Goal: Find specific page/section: Find specific page/section

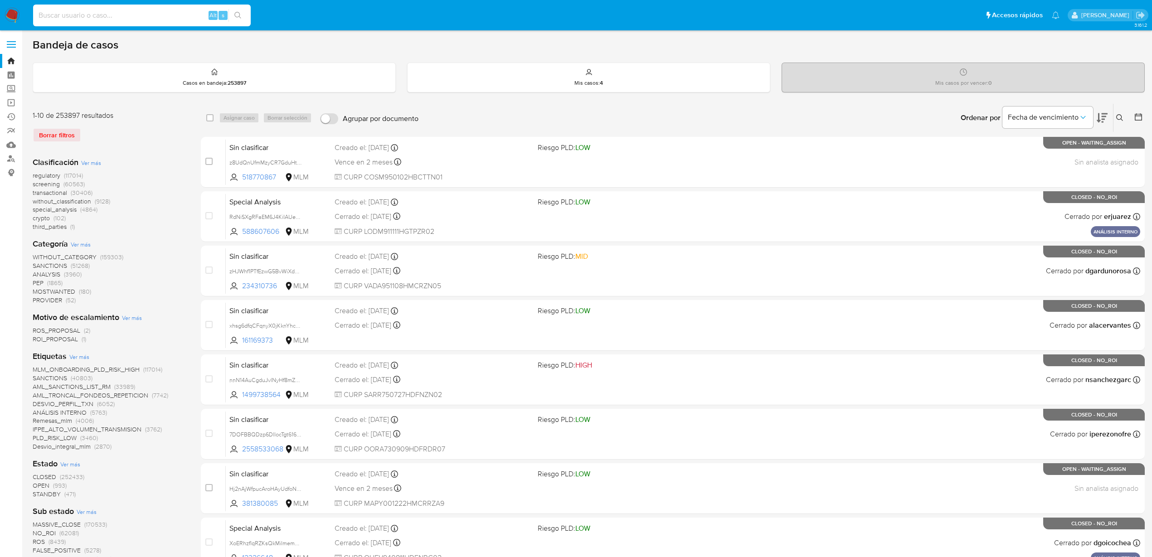
click at [100, 12] on input at bounding box center [142, 16] width 218 height 12
paste input "821631463"
type input "821631463"
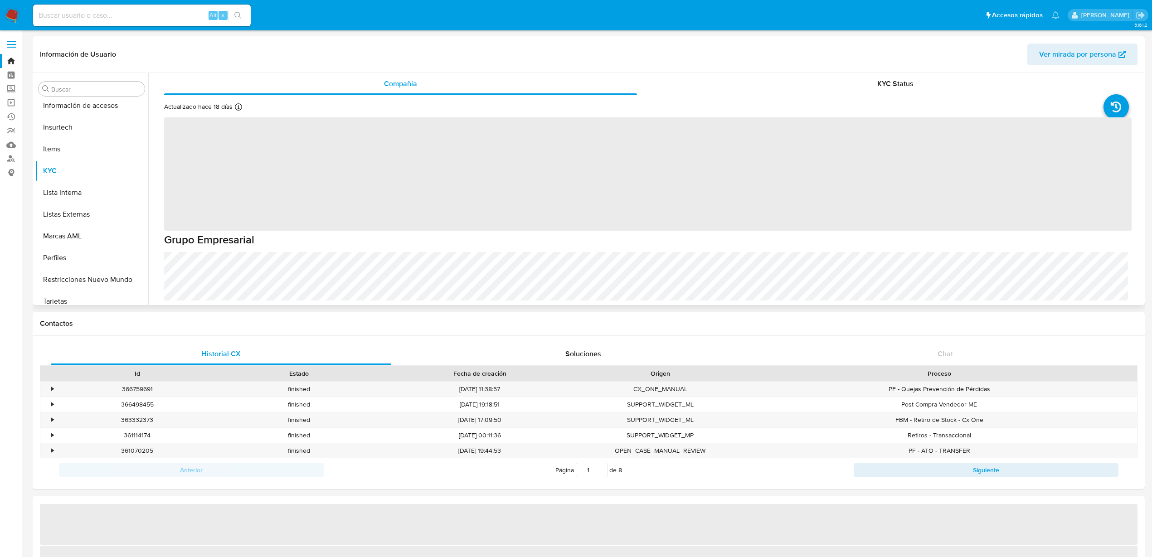
scroll to position [427, 0]
select select "10"
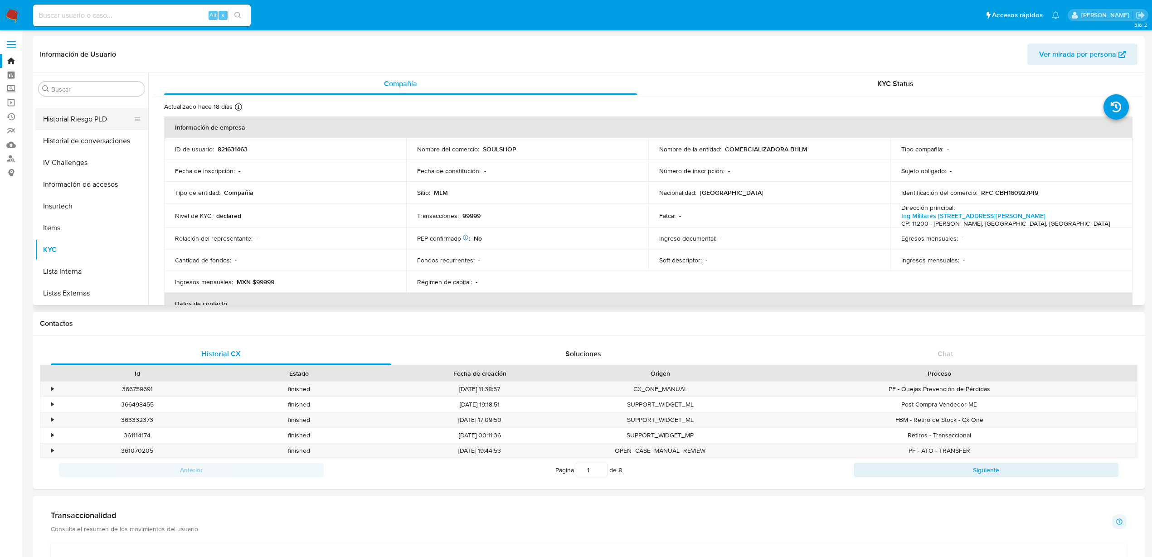
scroll to position [257, 0]
click at [75, 161] on button "General" at bounding box center [88, 159] width 106 height 22
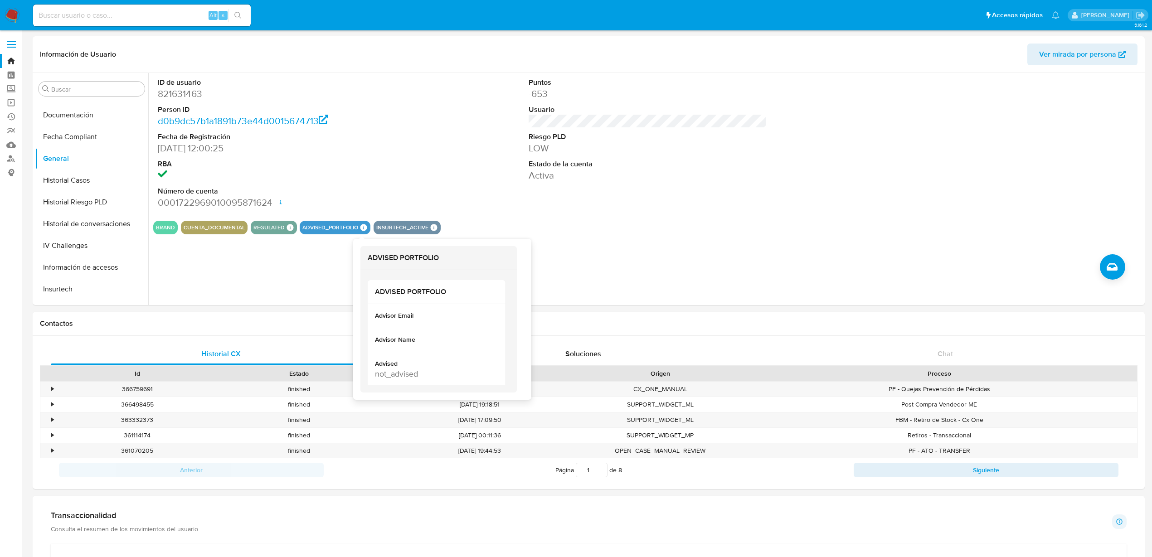
click at [360, 226] on icon at bounding box center [363, 227] width 7 height 7
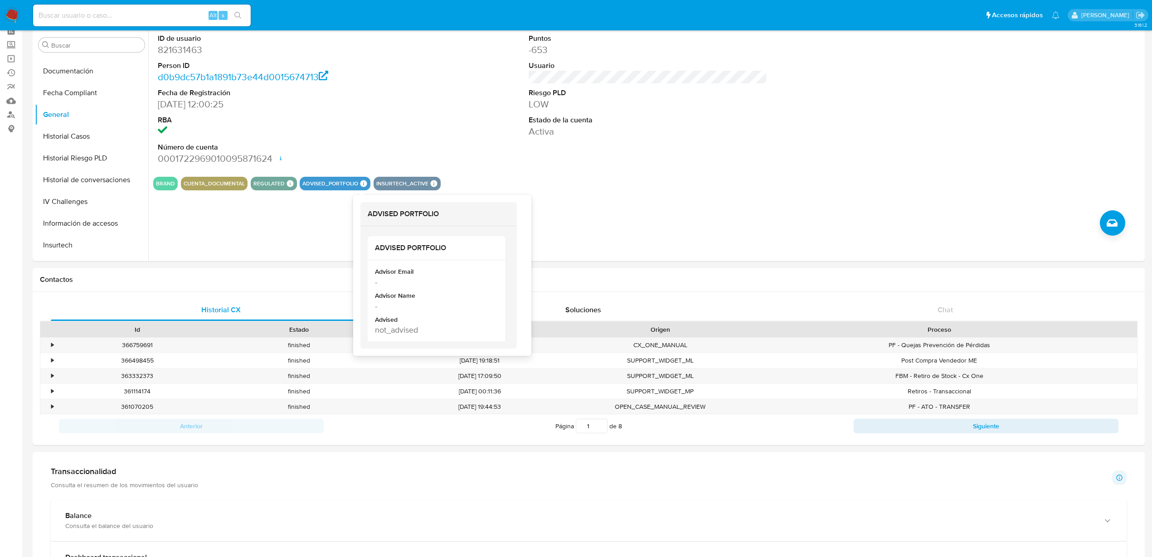
scroll to position [57, 0]
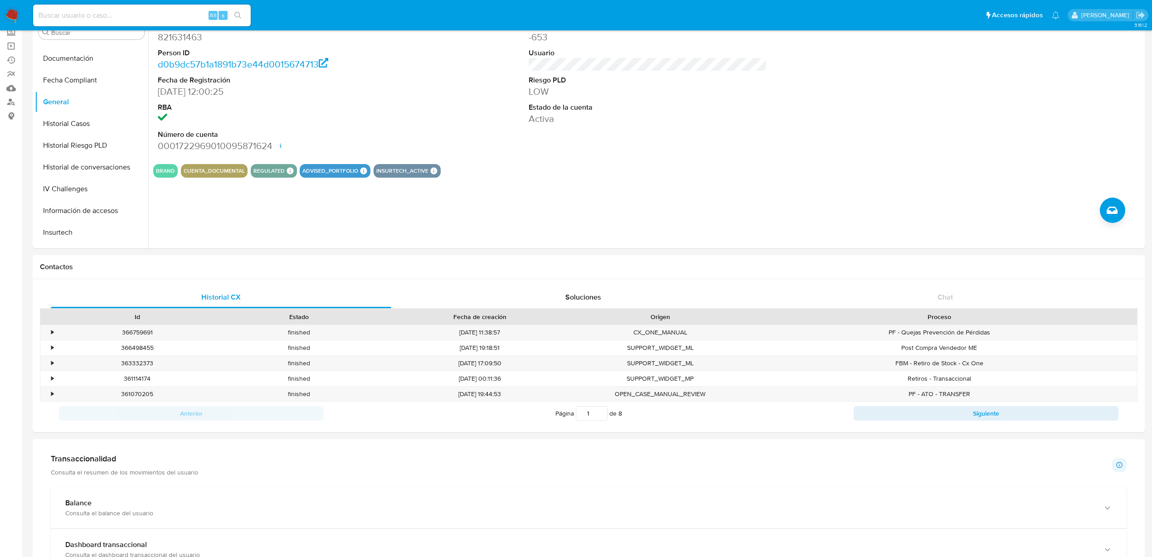
click at [60, 8] on div "Alt s" at bounding box center [142, 16] width 218 height 22
click at [63, 12] on input at bounding box center [142, 16] width 218 height 12
paste input "658349158"
type input "658349158"
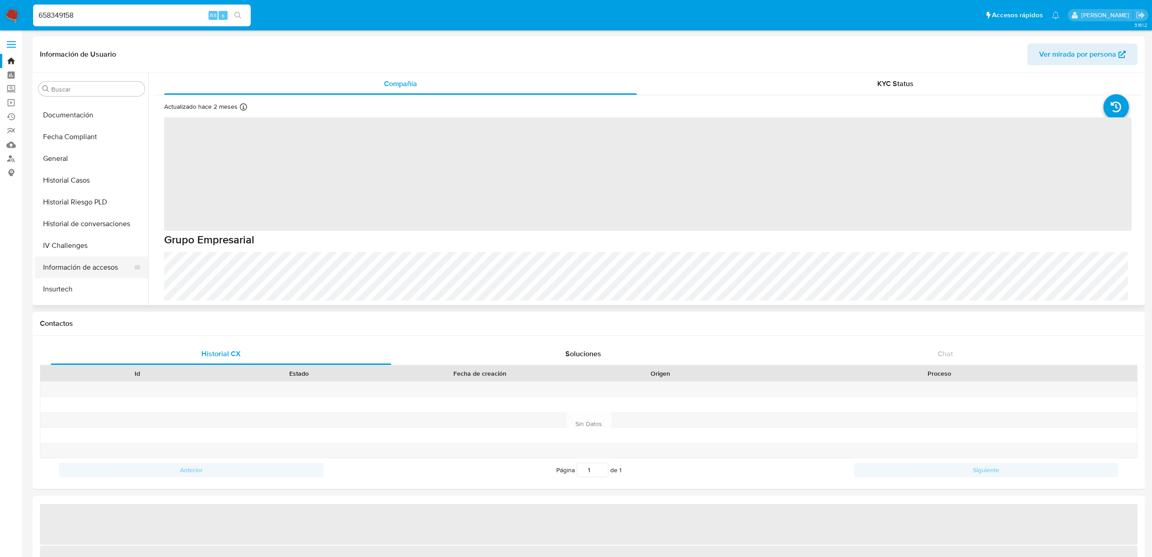
select select "10"
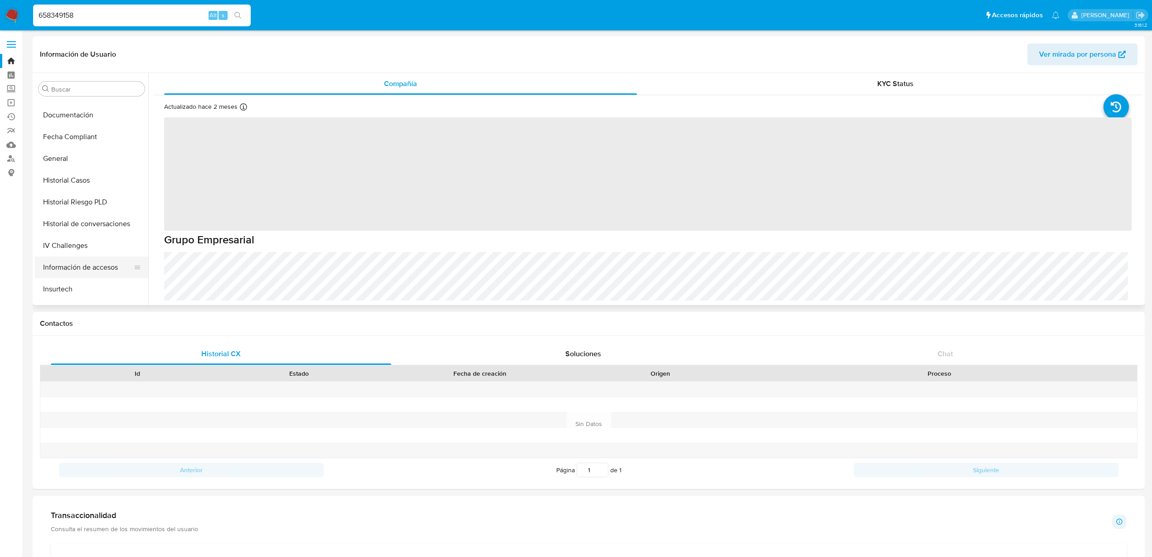
scroll to position [143, 0]
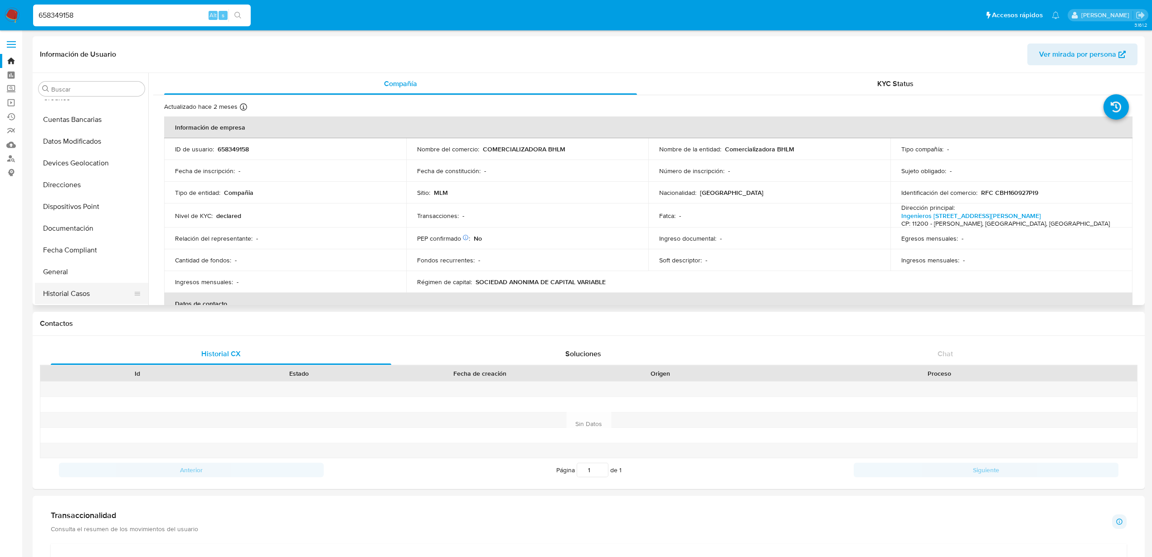
click at [79, 284] on button "Historial Casos" at bounding box center [88, 294] width 106 height 22
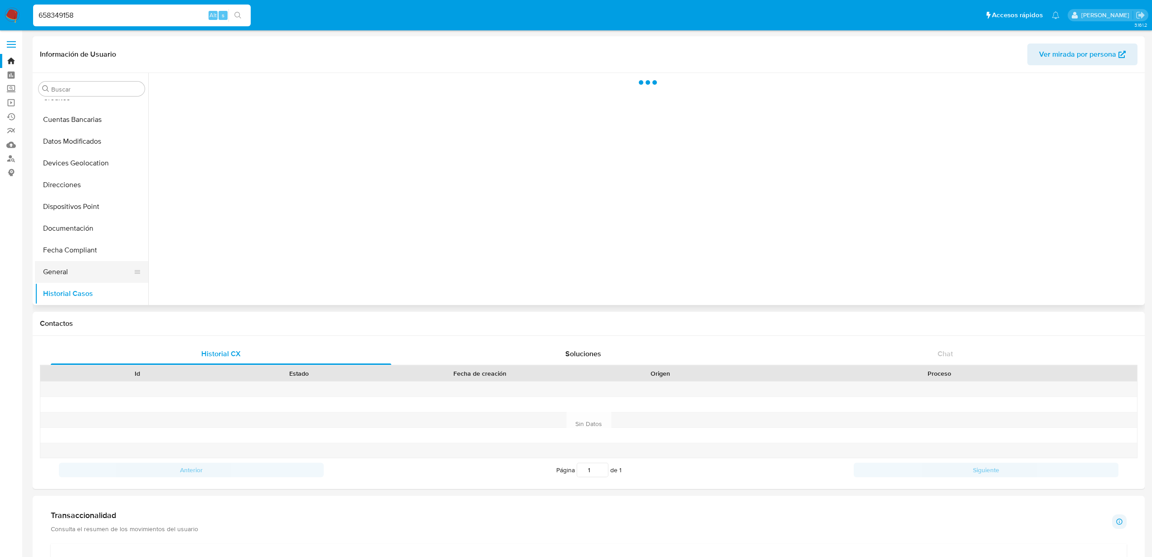
click at [92, 275] on button "General" at bounding box center [88, 272] width 106 height 22
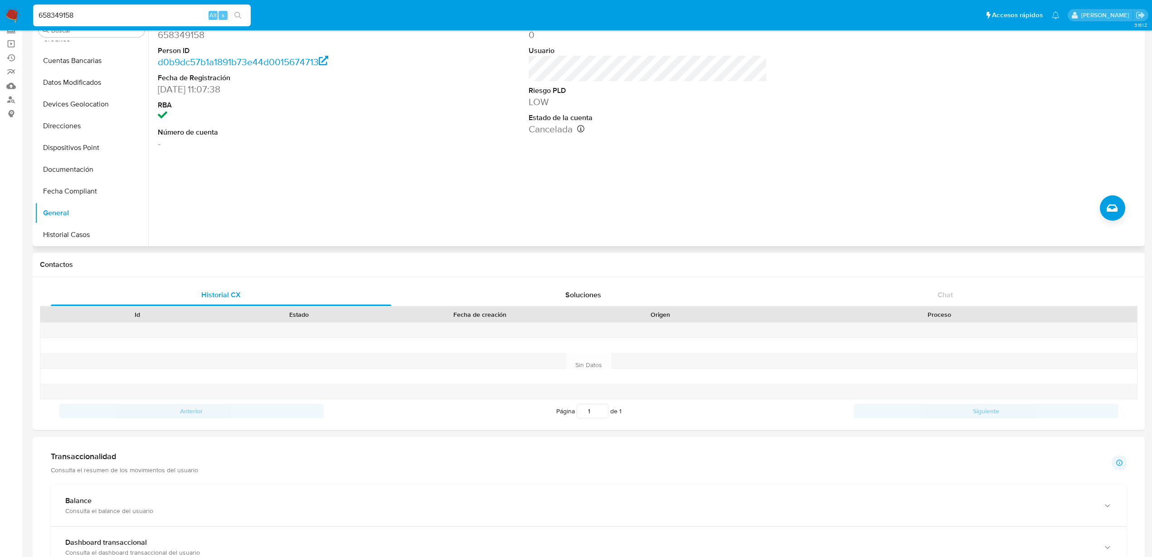
scroll to position [227, 0]
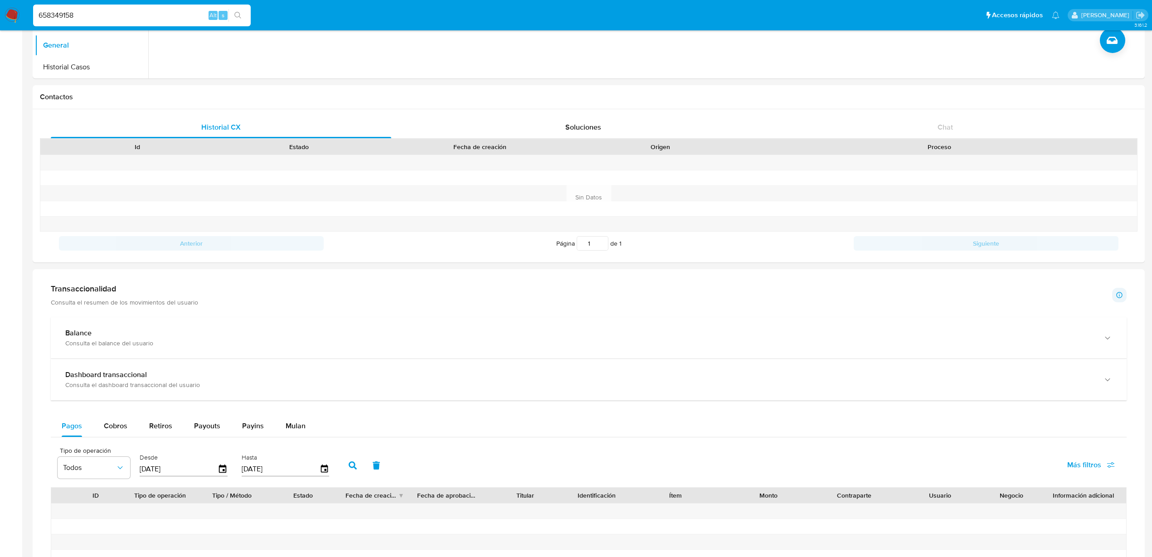
click at [58, 14] on input "658349158" at bounding box center [142, 16] width 218 height 12
paste input "821631463"
type input "821631463"
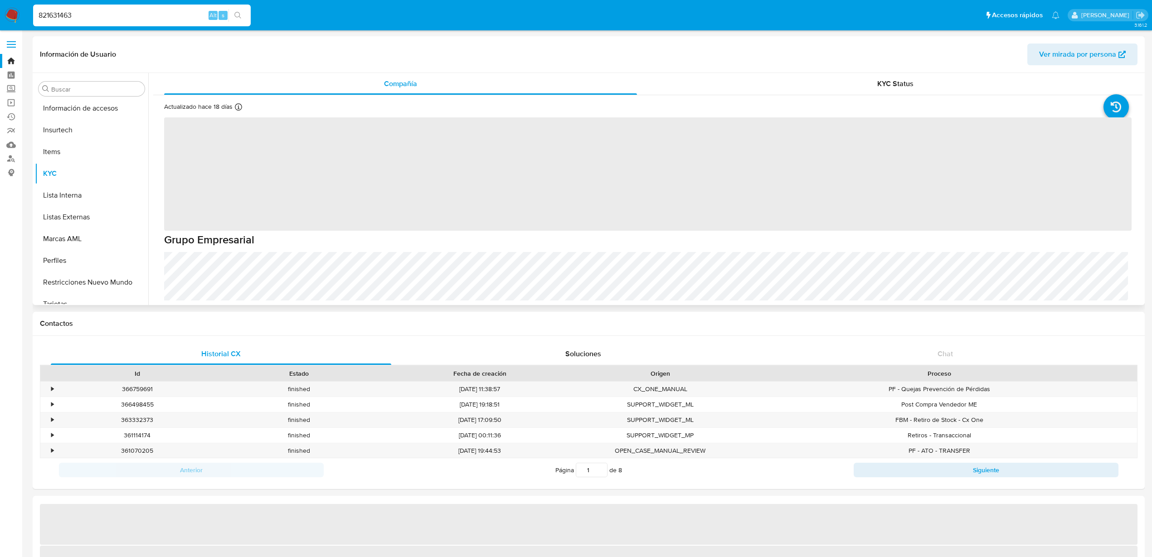
scroll to position [427, 0]
select select "10"
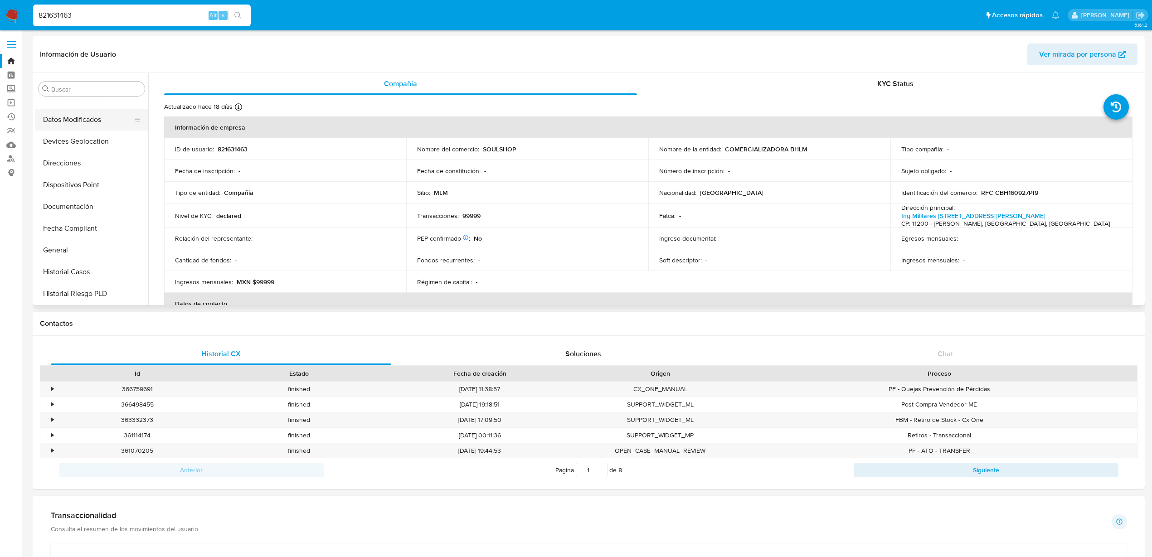
scroll to position [170, 0]
click at [81, 248] on button "General" at bounding box center [88, 245] width 106 height 22
